Goal: Transaction & Acquisition: Purchase product/service

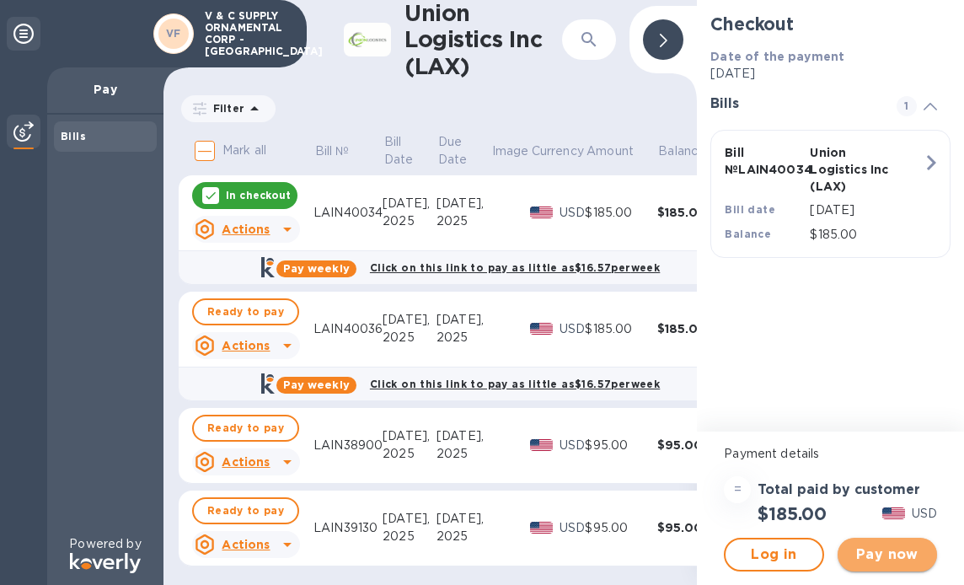
click at [900, 557] on span "Pay now" at bounding box center [887, 554] width 72 height 20
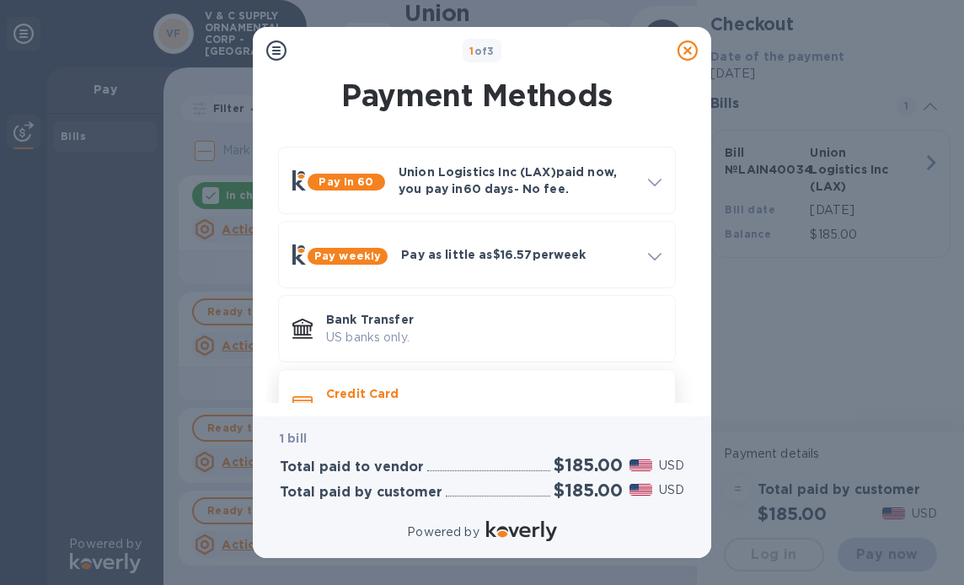
click at [410, 390] on p "Credit Card" at bounding box center [493, 393] width 335 height 17
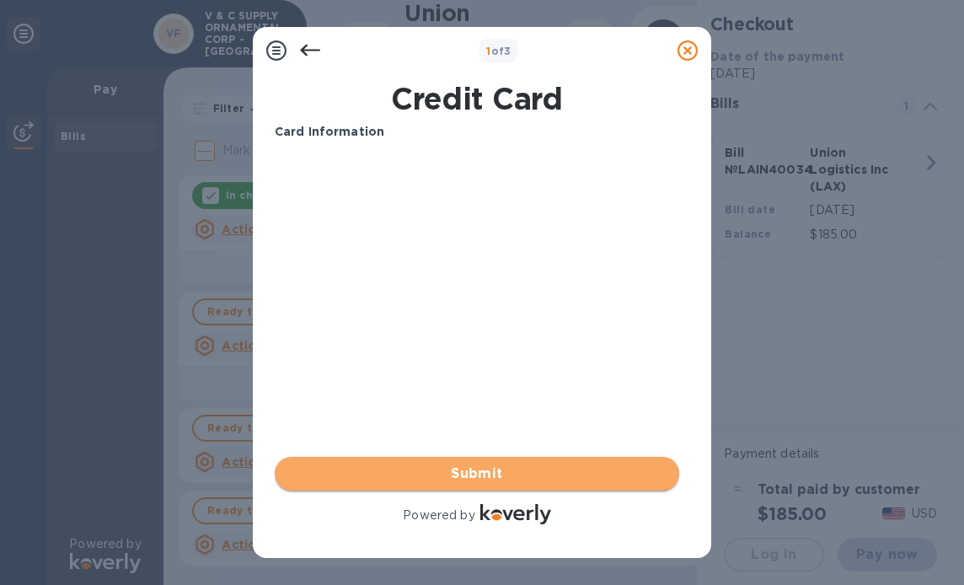
click at [520, 476] on span "Submit" at bounding box center [477, 473] width 378 height 20
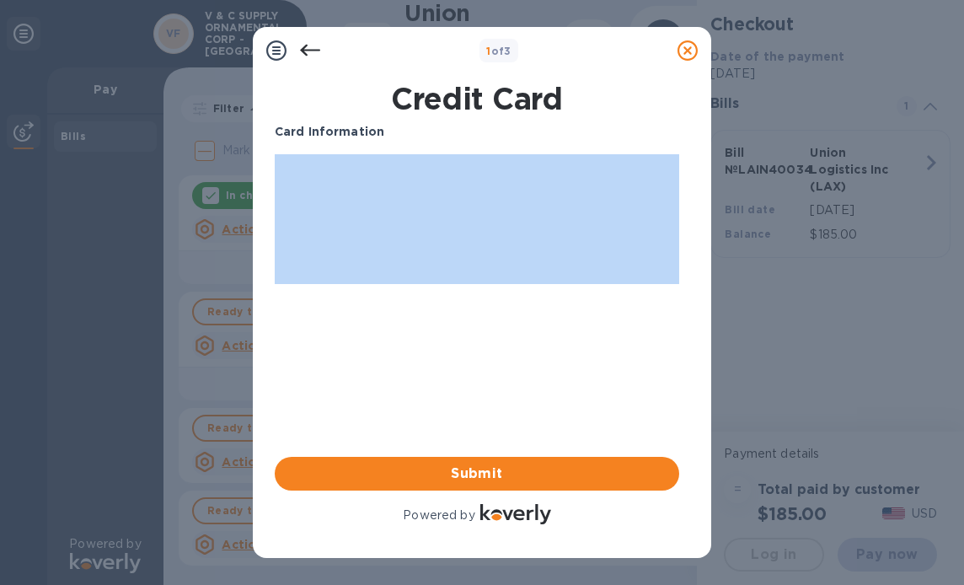
drag, startPoint x: 472, startPoint y: 139, endPoint x: 485, endPoint y: 297, distance: 158.2
click at [485, 294] on div "Card Information Your browser does not support iframes Submit Powered by" at bounding box center [477, 325] width 404 height 404
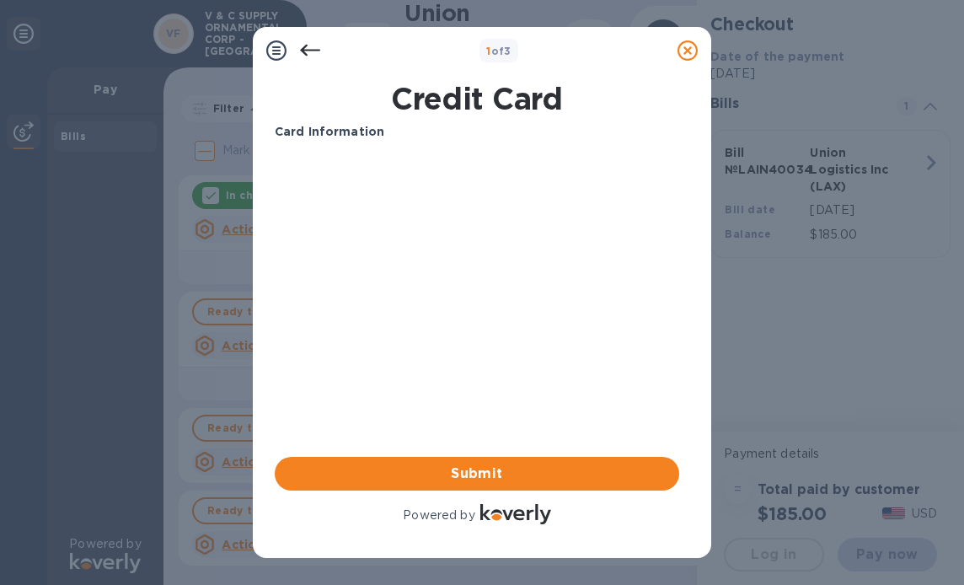
click at [302, 46] on icon at bounding box center [310, 50] width 20 height 20
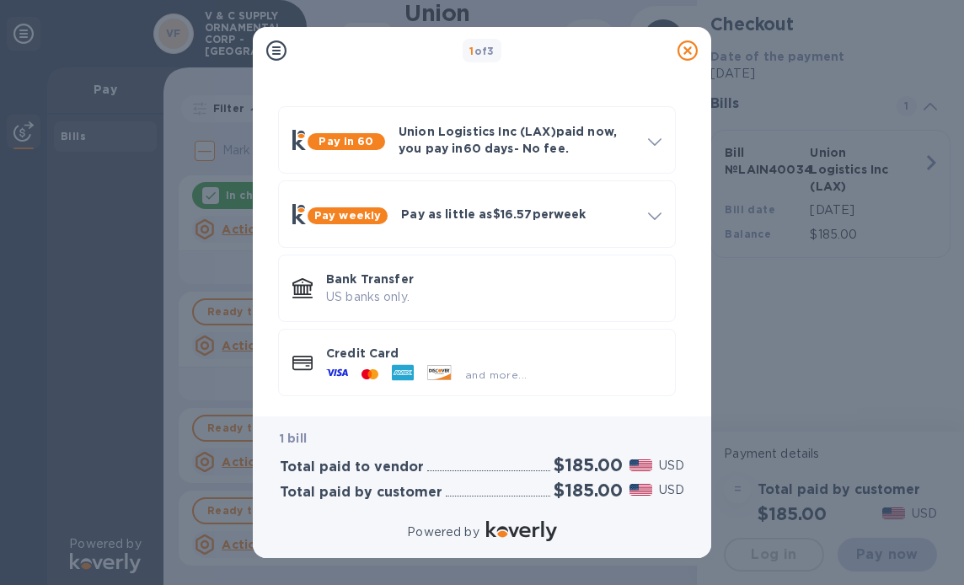
scroll to position [46, 0]
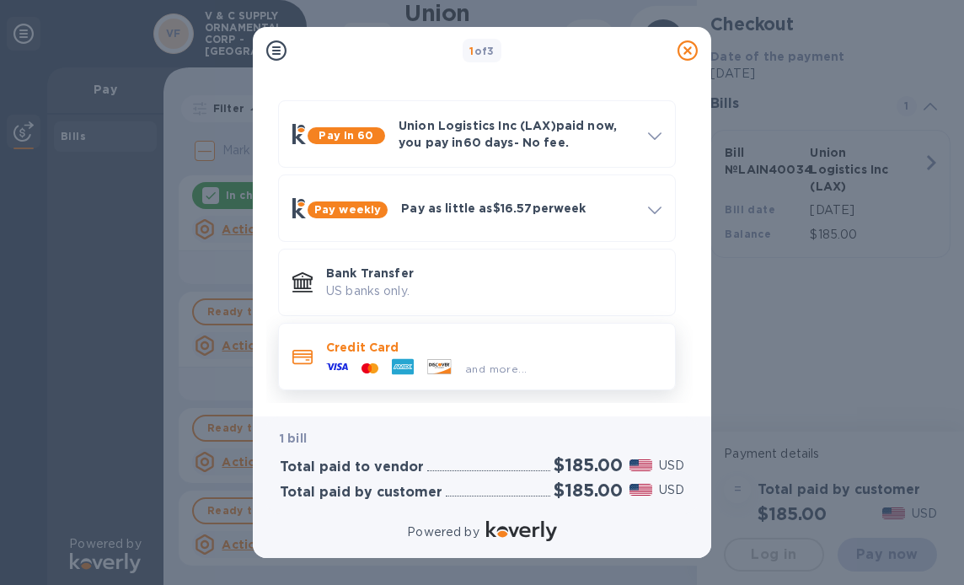
click at [361, 356] on div "and more..." at bounding box center [426, 368] width 214 height 25
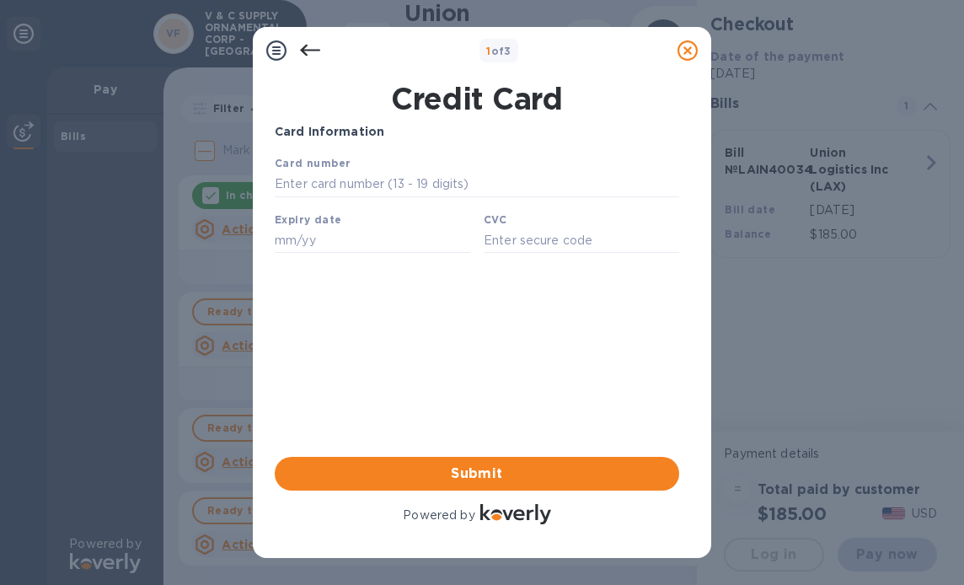
scroll to position [0, 0]
drag, startPoint x: 951, startPoint y: 471, endPoint x: 660, endPoint y: 218, distance: 385.9
click at [558, 391] on div "Card Information Your browser does not support iframes Submit Powered by" at bounding box center [477, 325] width 404 height 404
click at [346, 180] on input "text" at bounding box center [477, 184] width 404 height 25
type input "[CREDIT_CARD_NUMBER]"
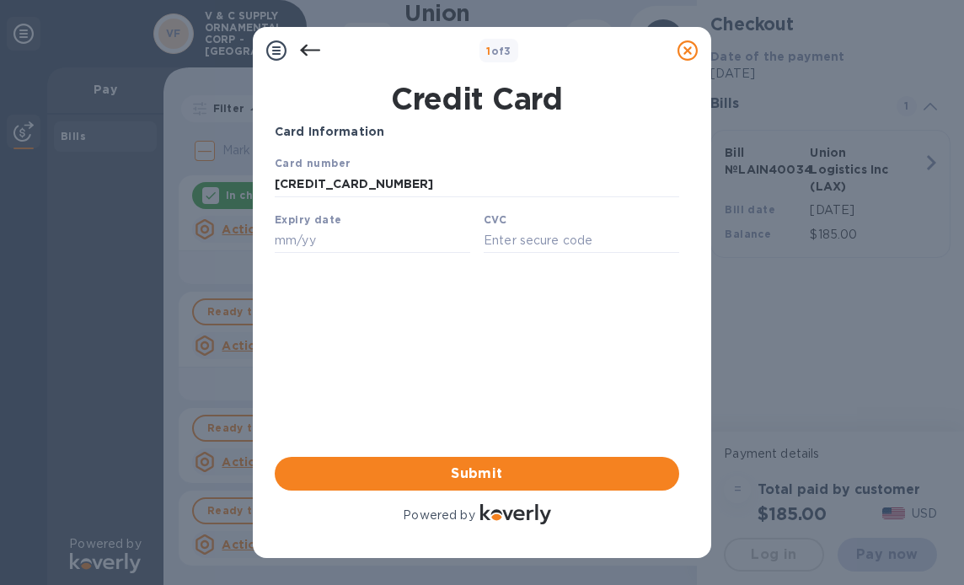
drag, startPoint x: 337, startPoint y: 258, endPoint x: 62, endPoint y: 101, distance: 316.3
click at [337, 258] on div "Your browser does not support iframes" at bounding box center [477, 207] width 418 height 120
click at [339, 247] on input "text" at bounding box center [372, 240] width 195 height 25
type input "10/28"
type input "989"
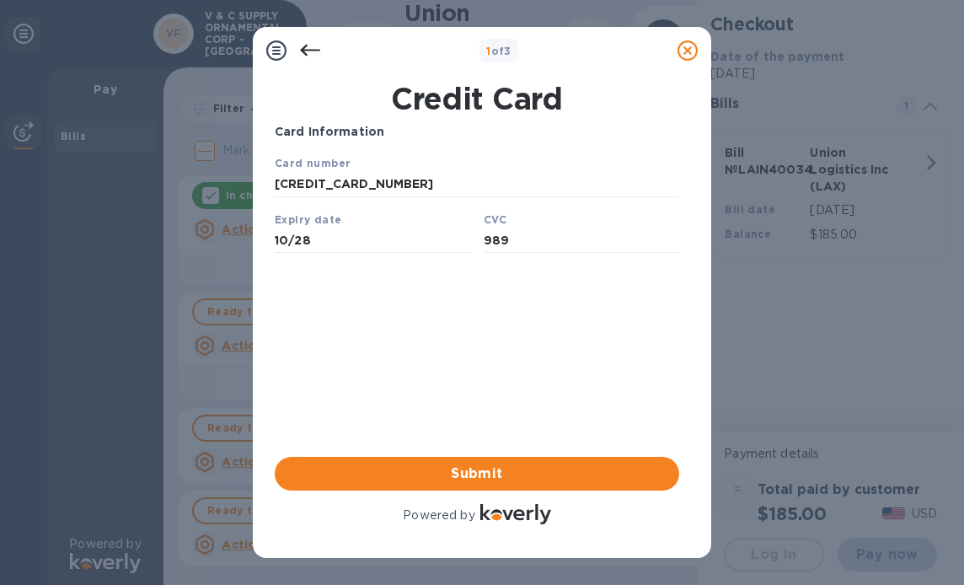
click at [704, 191] on div "Credit Card Card Information Your browser does not support iframes Submit Power…" at bounding box center [482, 316] width 458 height 484
click at [652, 268] on div "Card Information Your browser does not support iframes Submit Powered by" at bounding box center [477, 325] width 404 height 404
click at [543, 317] on div "Card Information Your browser does not support iframes Submit Powered by" at bounding box center [477, 325] width 404 height 404
click at [357, 321] on div "Card Information Your browser does not support iframes Submit Powered by" at bounding box center [477, 325] width 404 height 404
click at [448, 347] on div "Card Information Your browser does not support iframes Submit Powered by" at bounding box center [477, 325] width 404 height 404
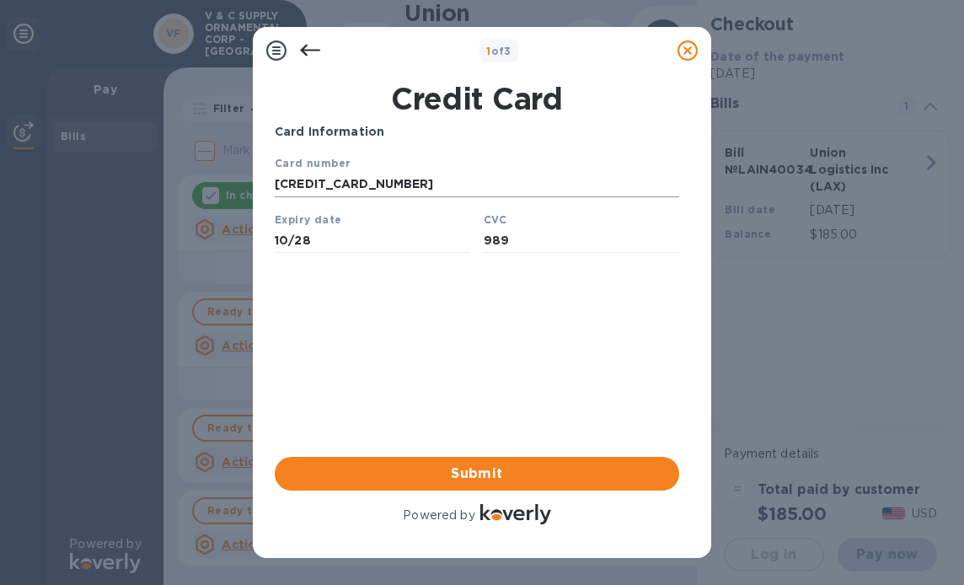
click at [311, 193] on input "[CREDIT_CARD_NUMBER]" at bounding box center [477, 184] width 404 height 25
drag, startPoint x: 340, startPoint y: 152, endPoint x: 103, endPoint y: 72, distance: 250.7
click at [340, 152] on div "Your browser does not support iframes" at bounding box center [477, 207] width 418 height 120
click at [414, 244] on input "10/28" at bounding box center [372, 240] width 195 height 25
click at [533, 233] on input "989" at bounding box center [581, 240] width 195 height 25
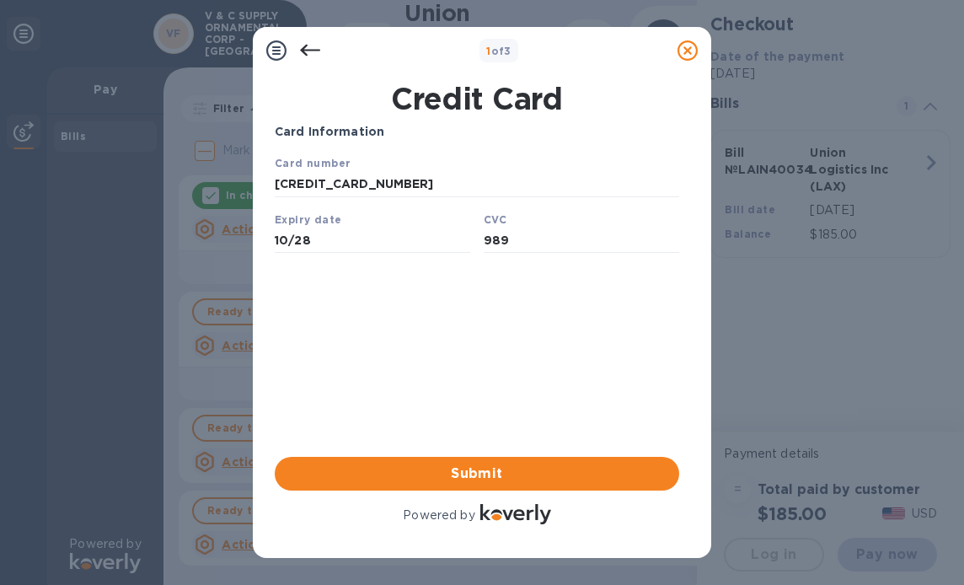
click at [320, 51] on div at bounding box center [310, 51] width 34 height 34
click at [308, 51] on icon at bounding box center [310, 51] width 20 height 12
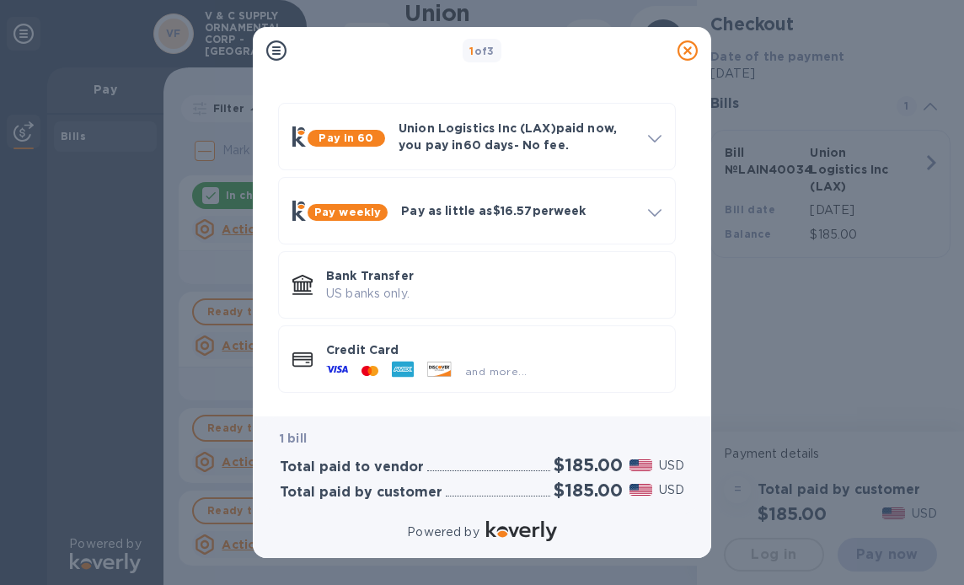
scroll to position [46, 0]
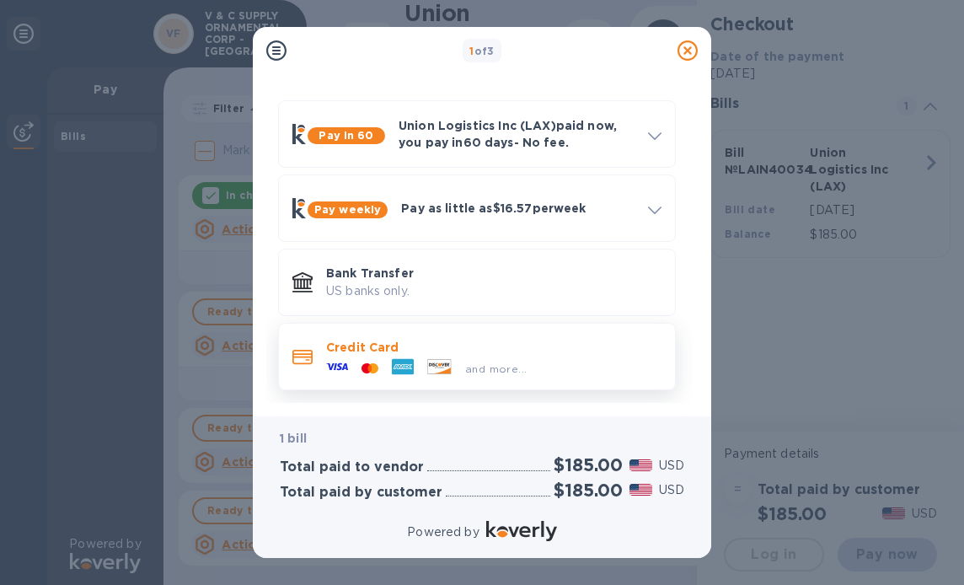
click at [357, 361] on div at bounding box center [370, 369] width 30 height 16
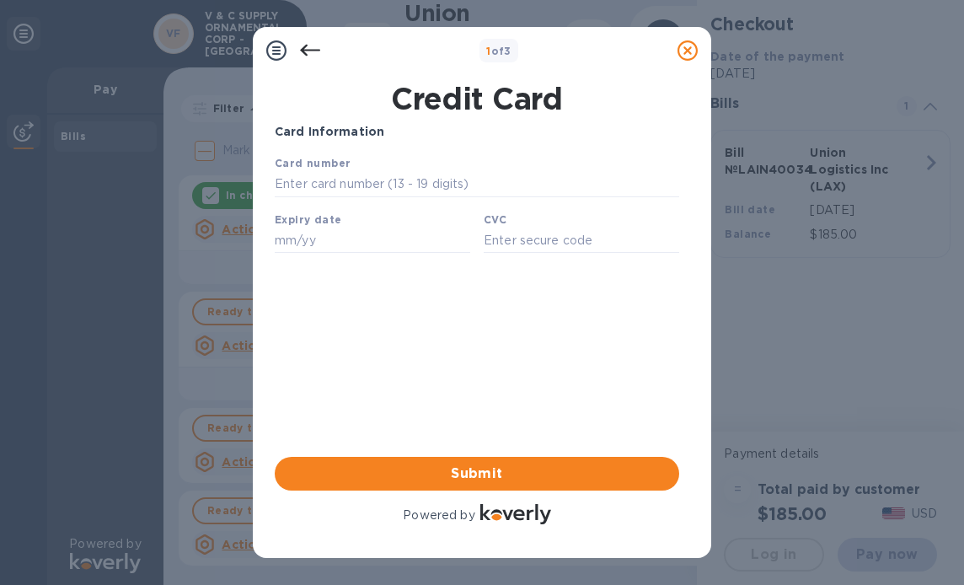
scroll to position [0, 0]
click at [326, 185] on input "text" at bounding box center [477, 184] width 404 height 25
click at [282, 183] on input "text" at bounding box center [477, 184] width 404 height 25
type input "[CREDIT_CARD_NUMBER]"
type input "10/28"
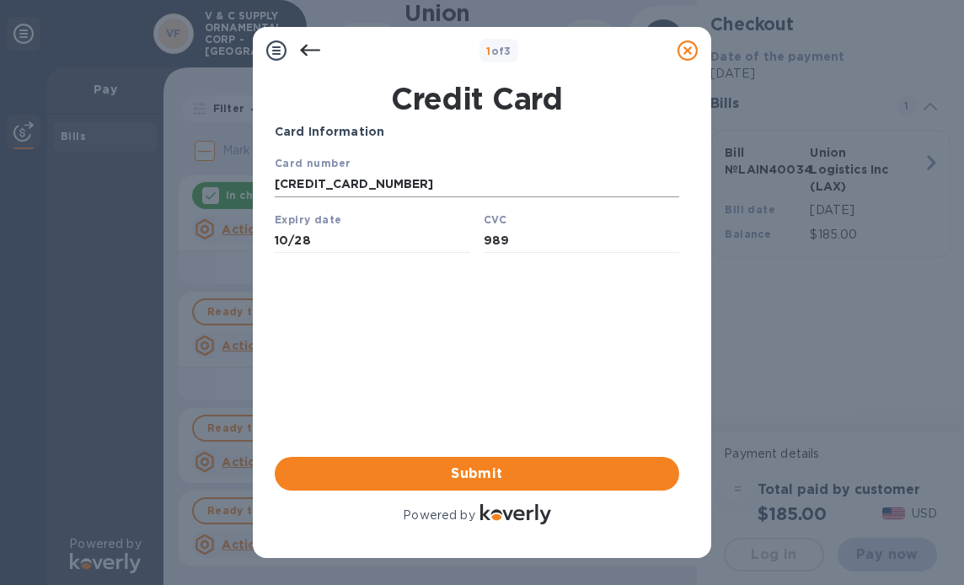
type input "989"
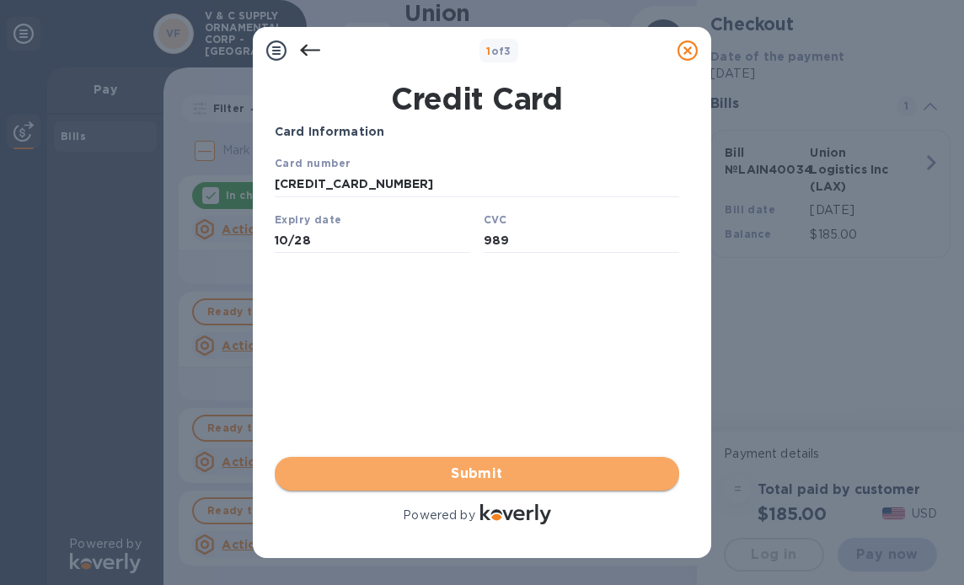
click at [502, 476] on span "Submit" at bounding box center [477, 473] width 378 height 20
